Goal: Find specific page/section: Find specific page/section

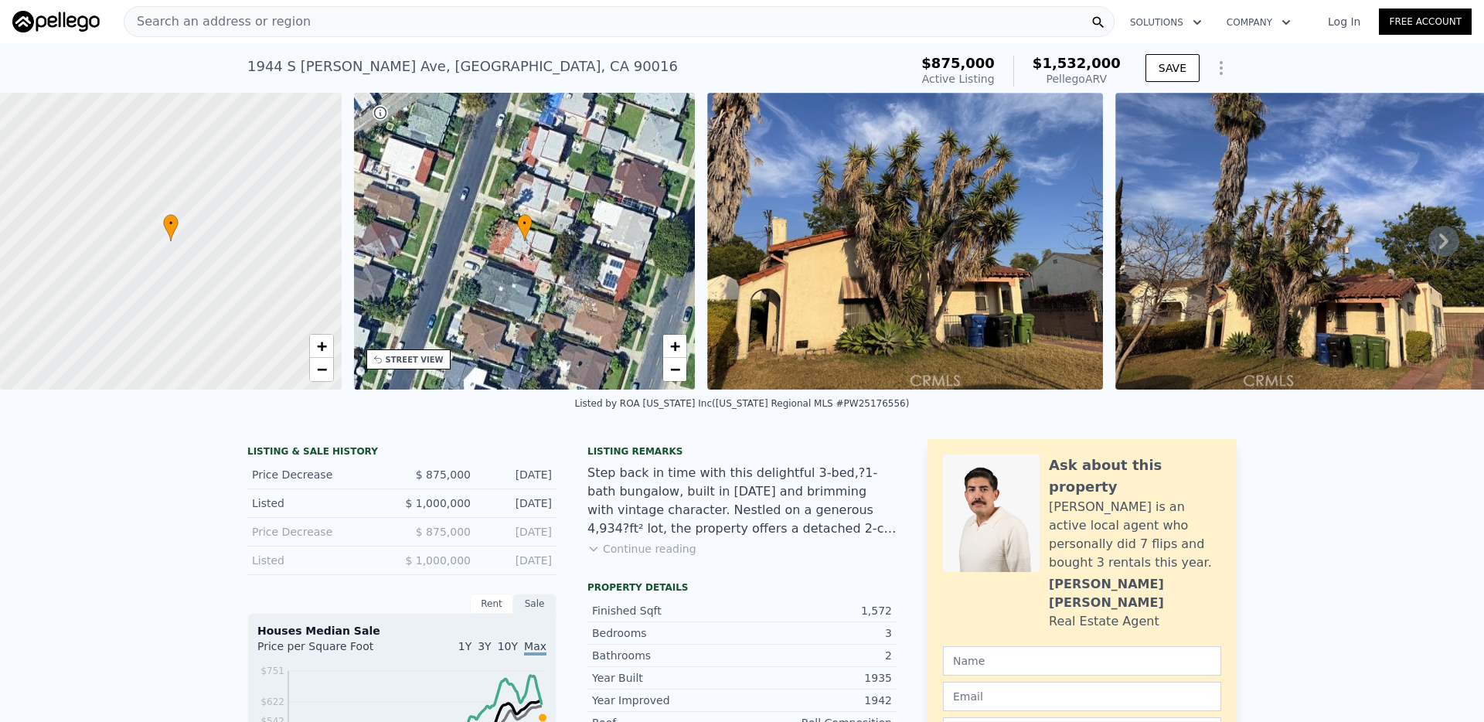
click at [618, 20] on div "Search an address or region" at bounding box center [619, 21] width 991 height 31
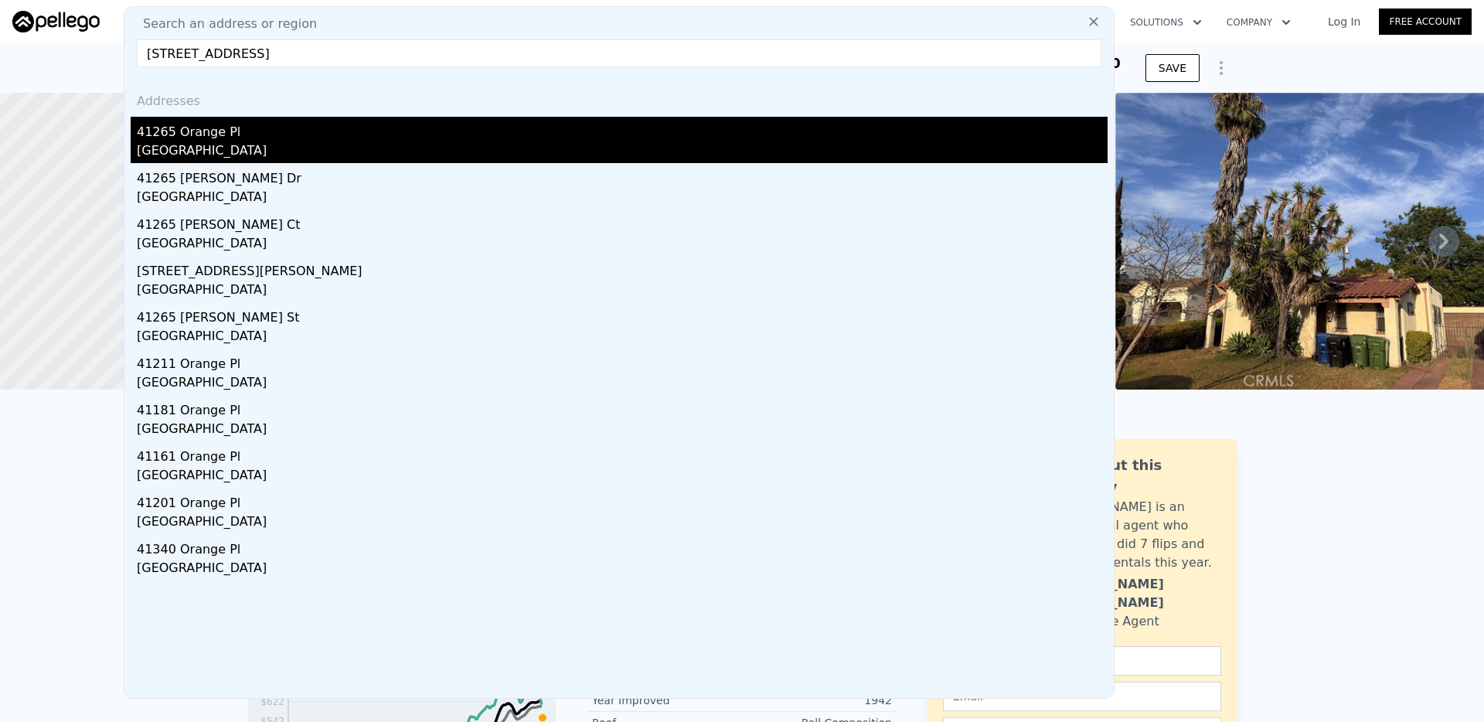
type input "[STREET_ADDRESS]"
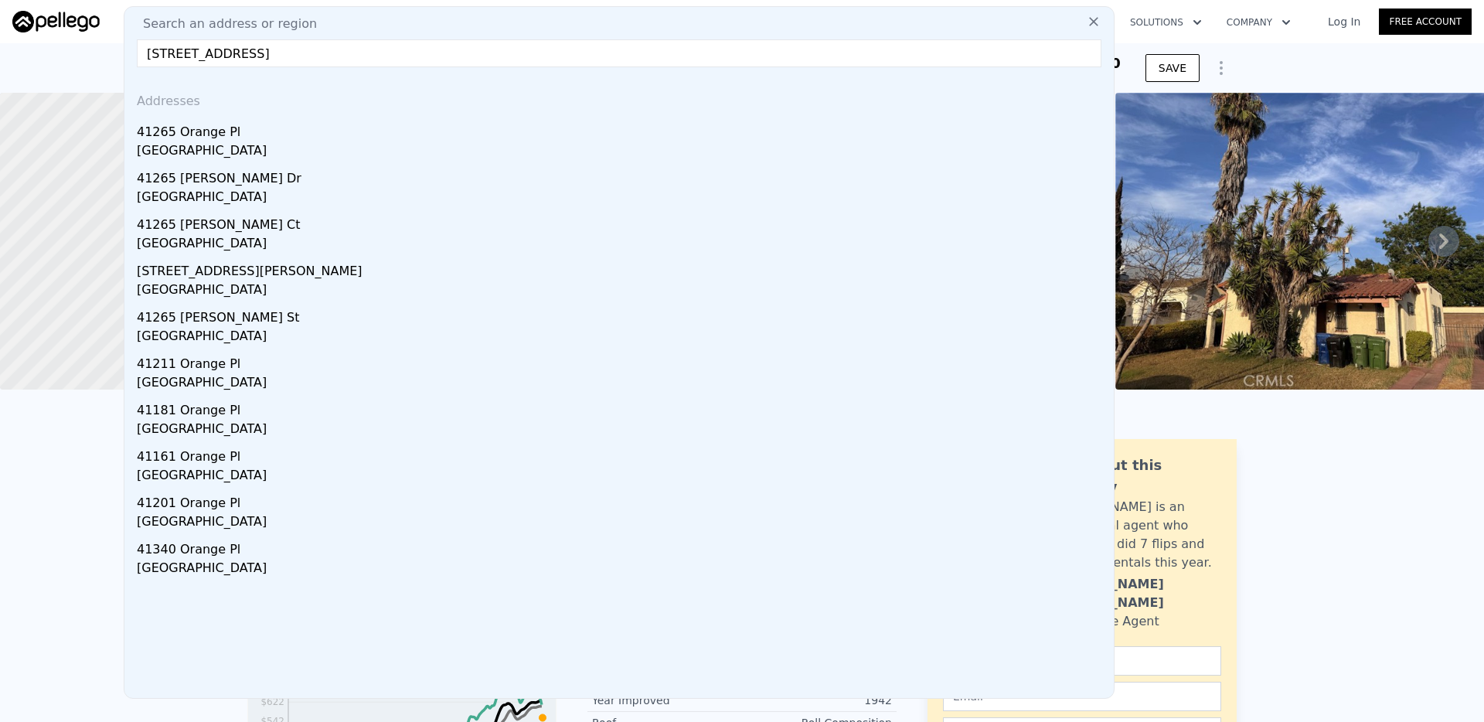
drag, startPoint x: 329, startPoint y: 147, endPoint x: 403, endPoint y: 150, distance: 73.5
click at [329, 147] on div "[GEOGRAPHIC_DATA]" at bounding box center [622, 152] width 971 height 22
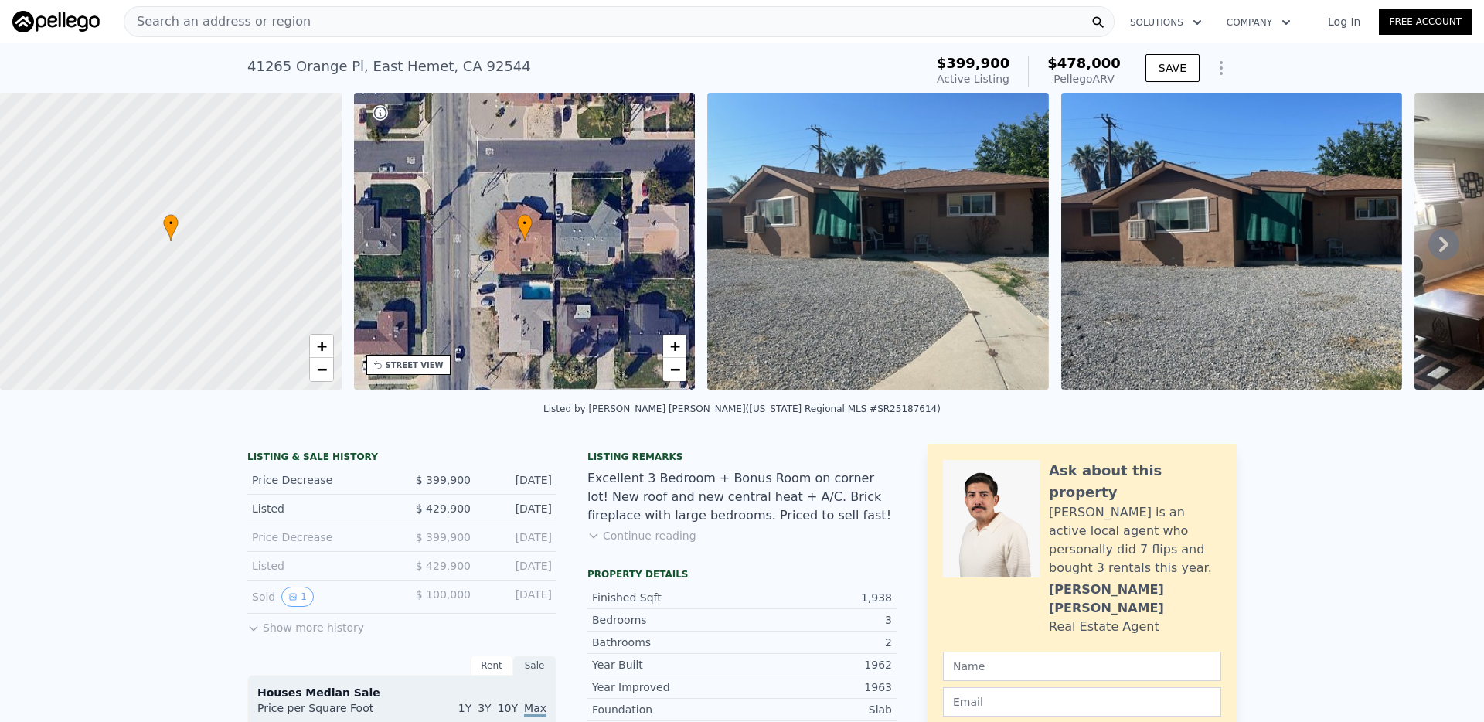
click at [483, 15] on div "Search an address or region" at bounding box center [619, 21] width 991 height 31
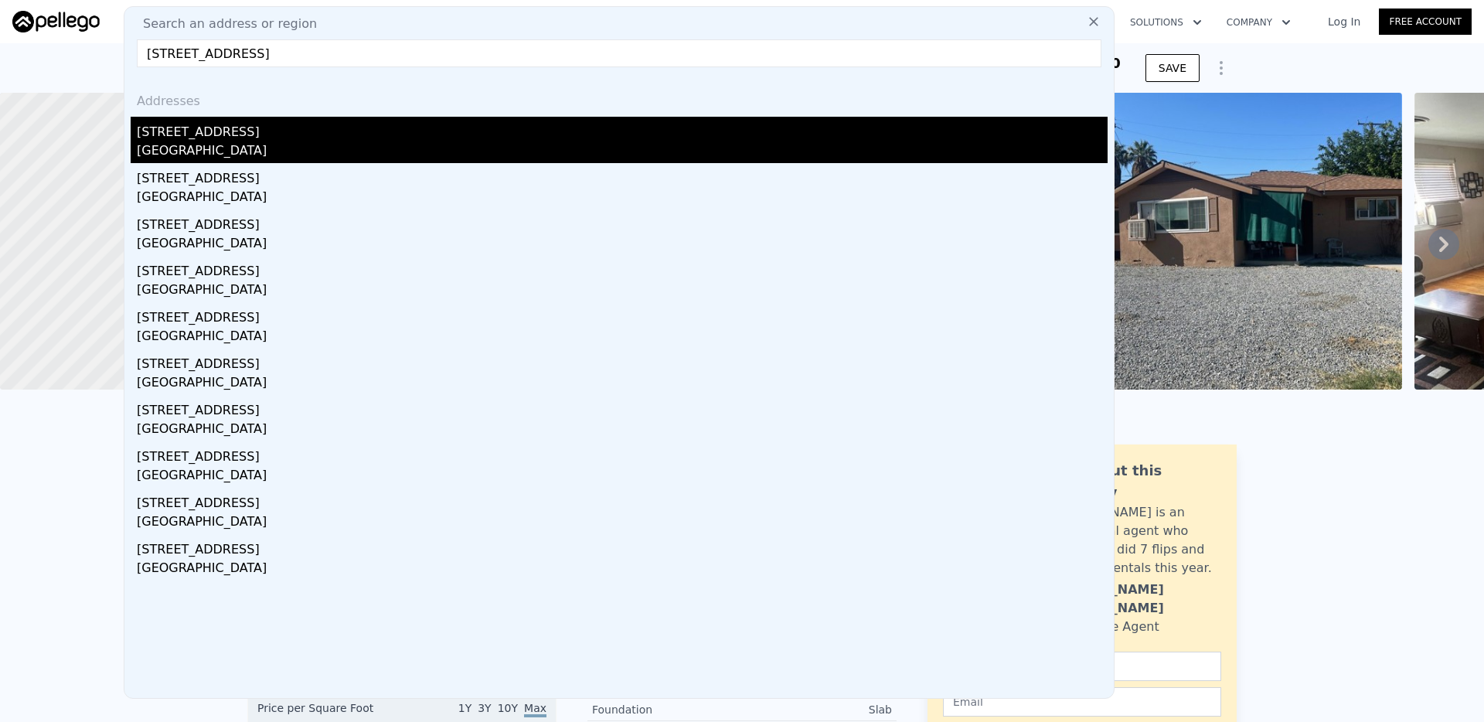
type input "[STREET_ADDRESS]"
click at [353, 142] on div "[GEOGRAPHIC_DATA]" at bounding box center [622, 152] width 971 height 22
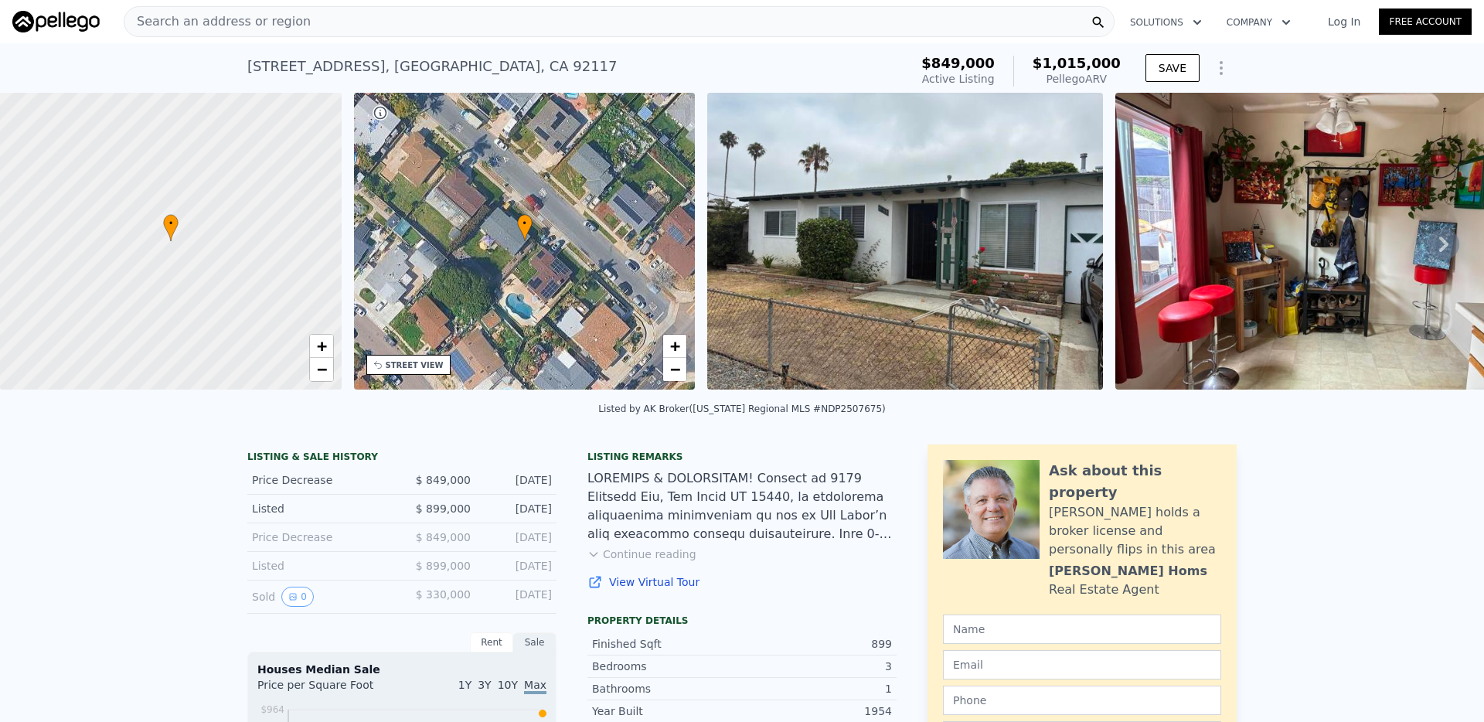
click at [451, 23] on div "Search an address or region" at bounding box center [619, 21] width 991 height 31
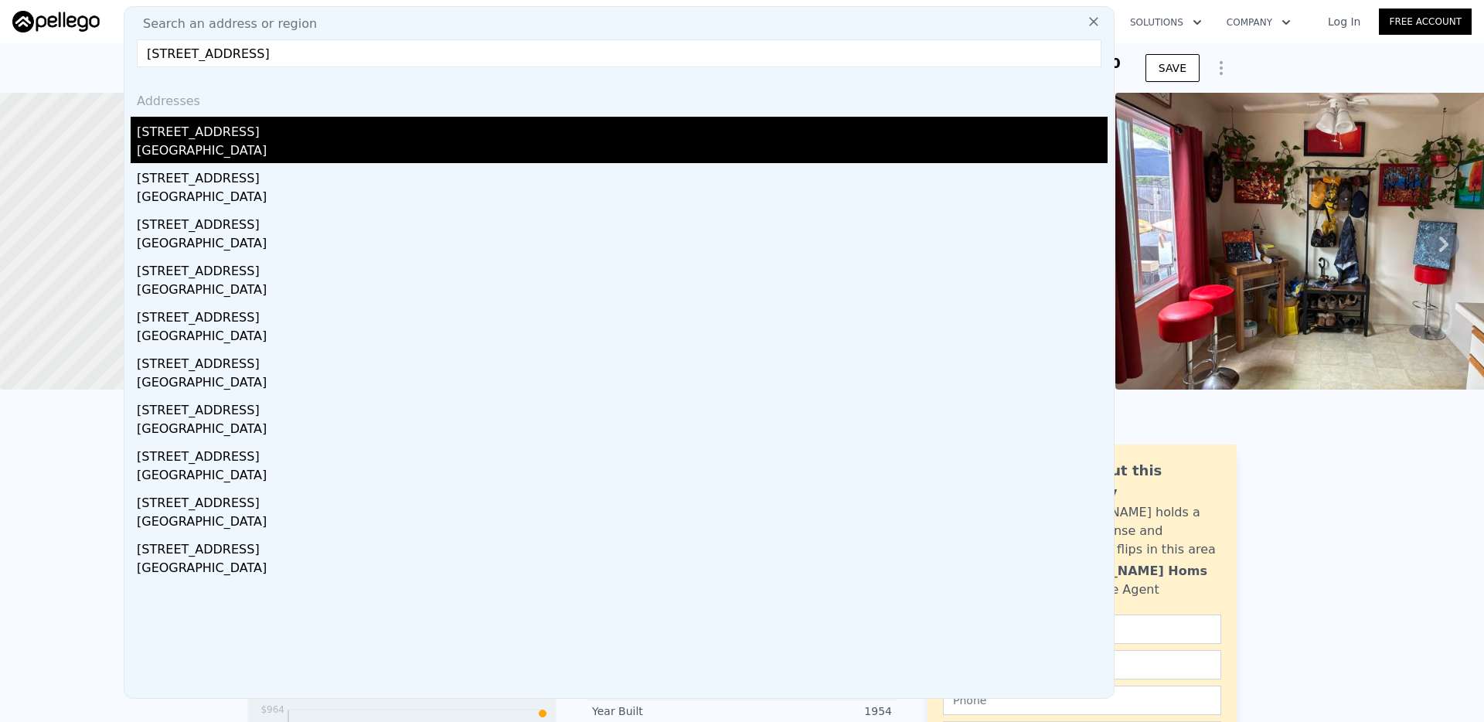
type input "[STREET_ADDRESS]"
click at [343, 138] on div "[STREET_ADDRESS]" at bounding box center [622, 129] width 971 height 25
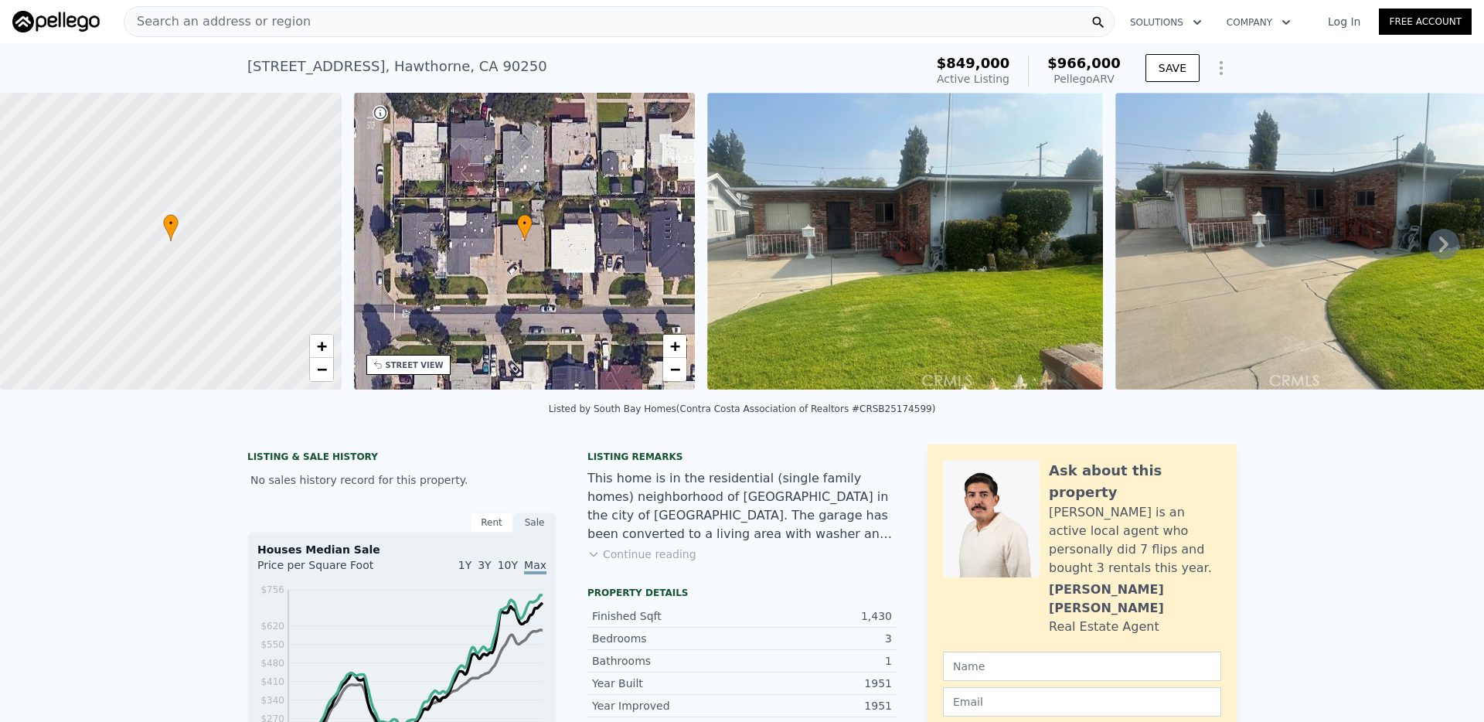
click at [621, 23] on div "Search an address or region" at bounding box center [619, 21] width 991 height 31
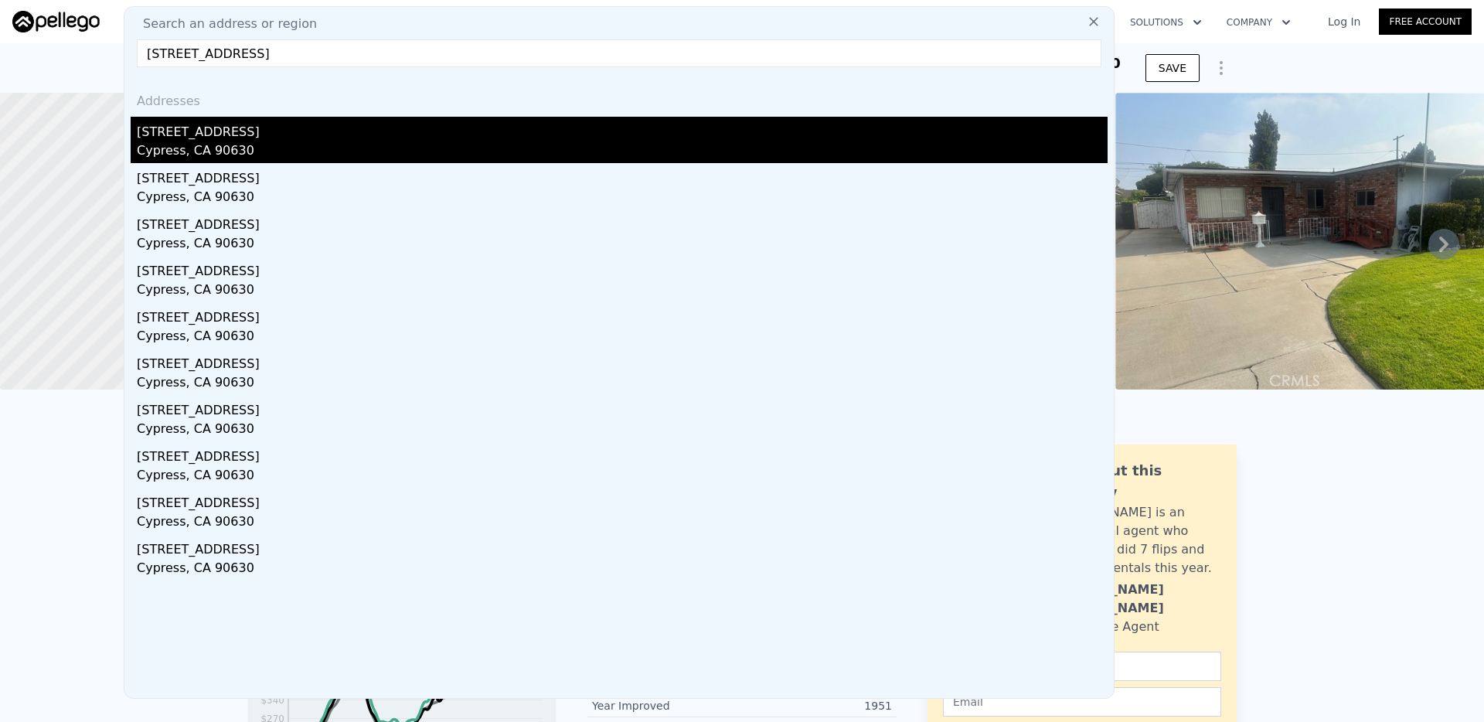
type input "[STREET_ADDRESS]"
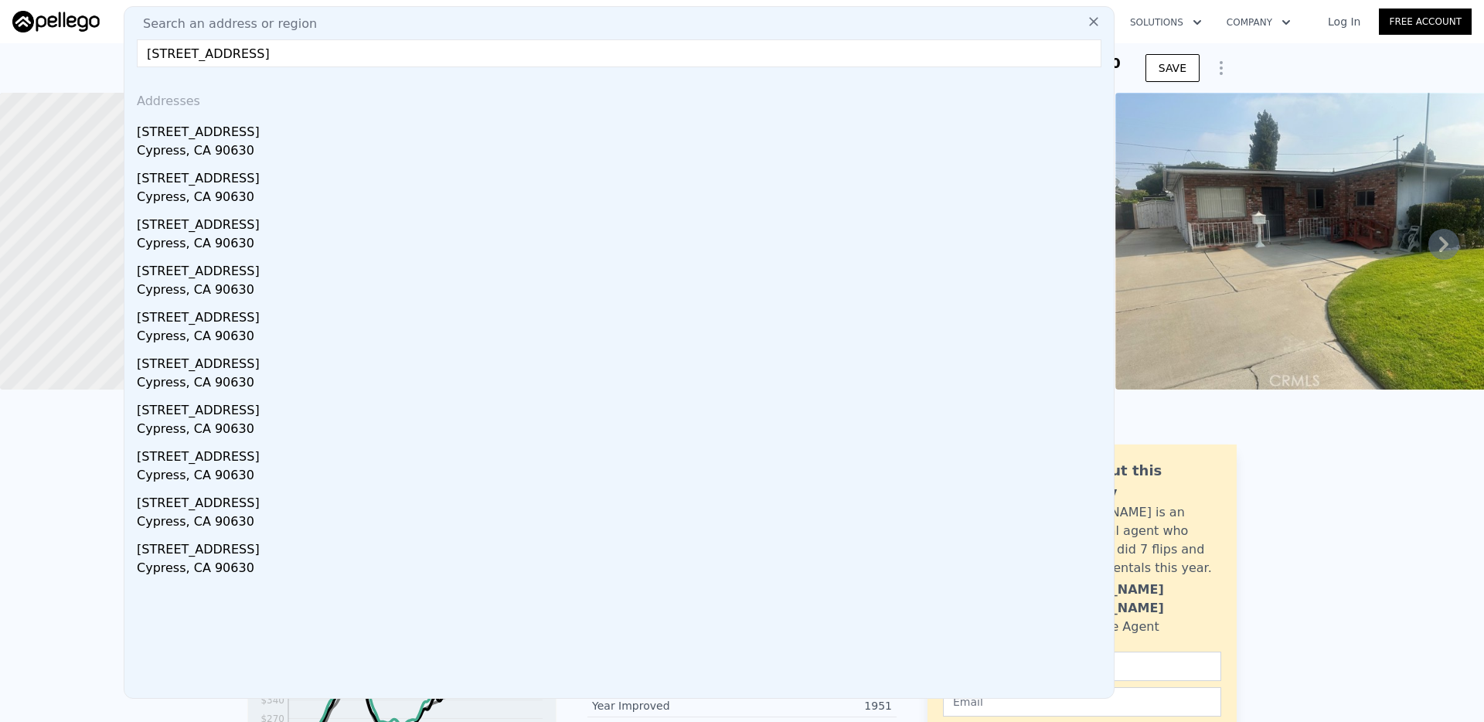
drag, startPoint x: 321, startPoint y: 135, endPoint x: 336, endPoint y: 135, distance: 15.5
click at [321, 135] on div "[STREET_ADDRESS]" at bounding box center [622, 129] width 971 height 25
